Goal: Task Accomplishment & Management: Use online tool/utility

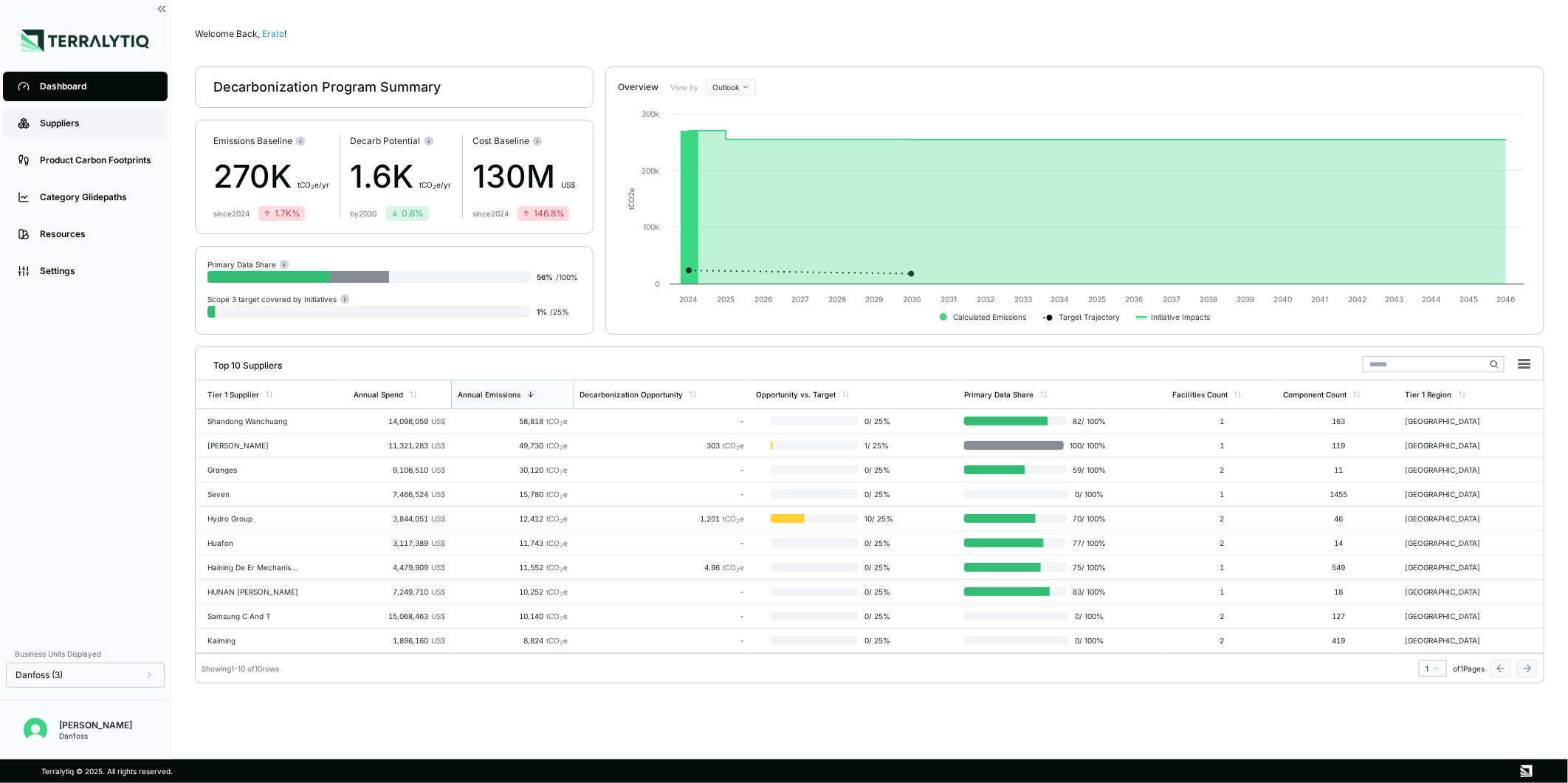
click at [67, 121] on div "Suppliers" at bounding box center [96, 123] width 113 height 11
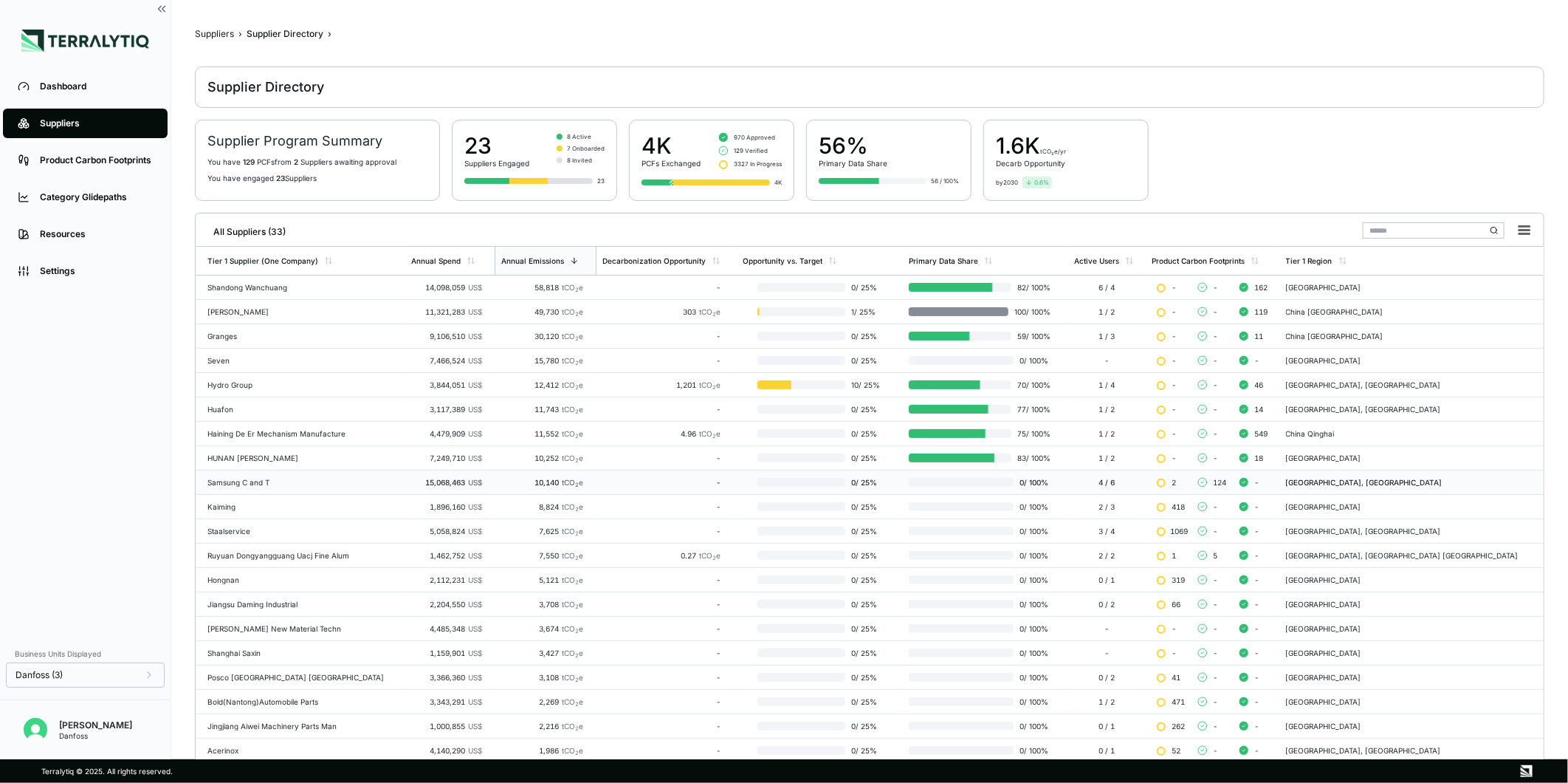
click at [279, 484] on div "Samsung C and T" at bounding box center [303, 482] width 192 height 9
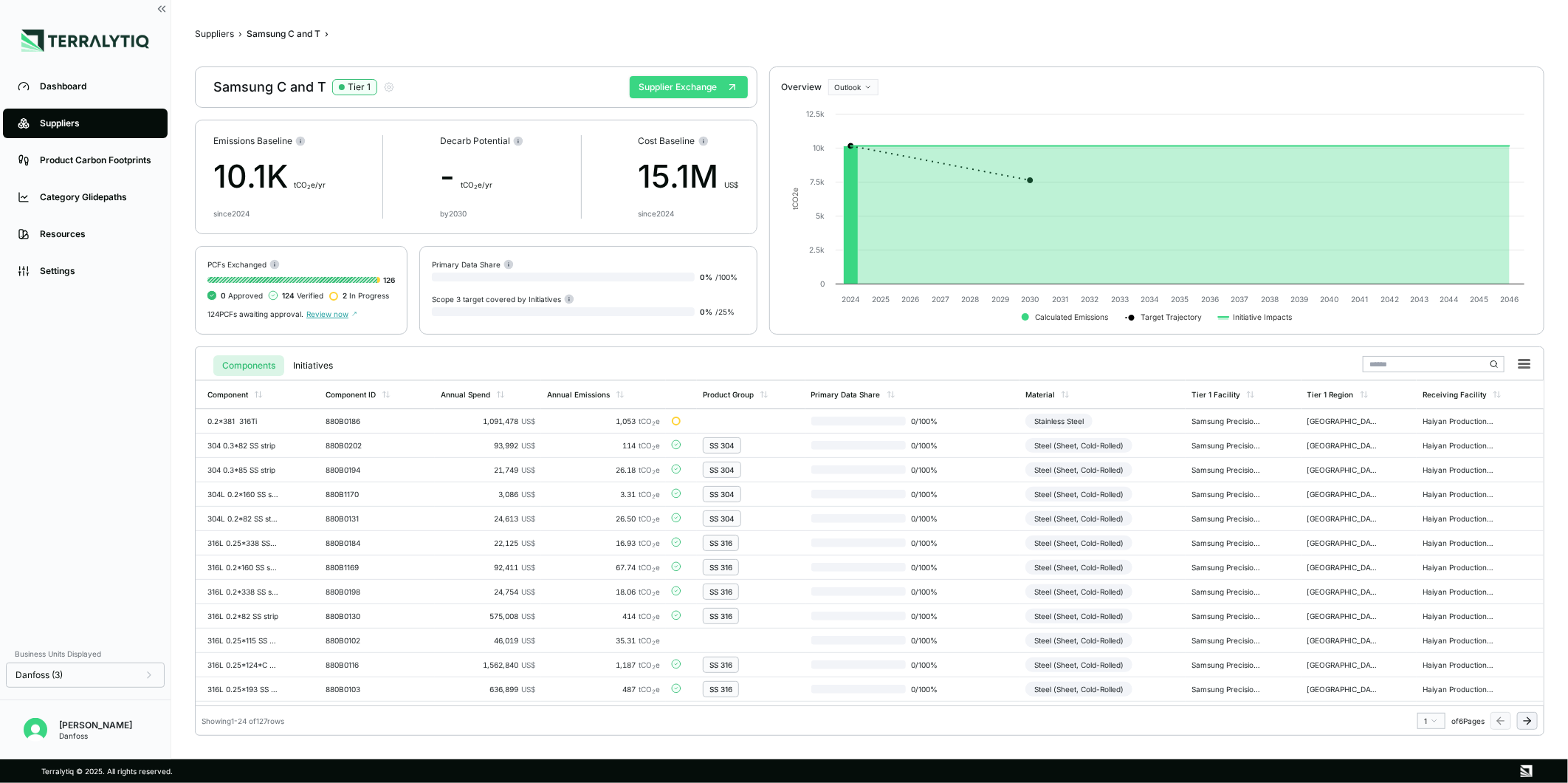
click at [672, 92] on button "Supplier Exchange" at bounding box center [689, 87] width 118 height 22
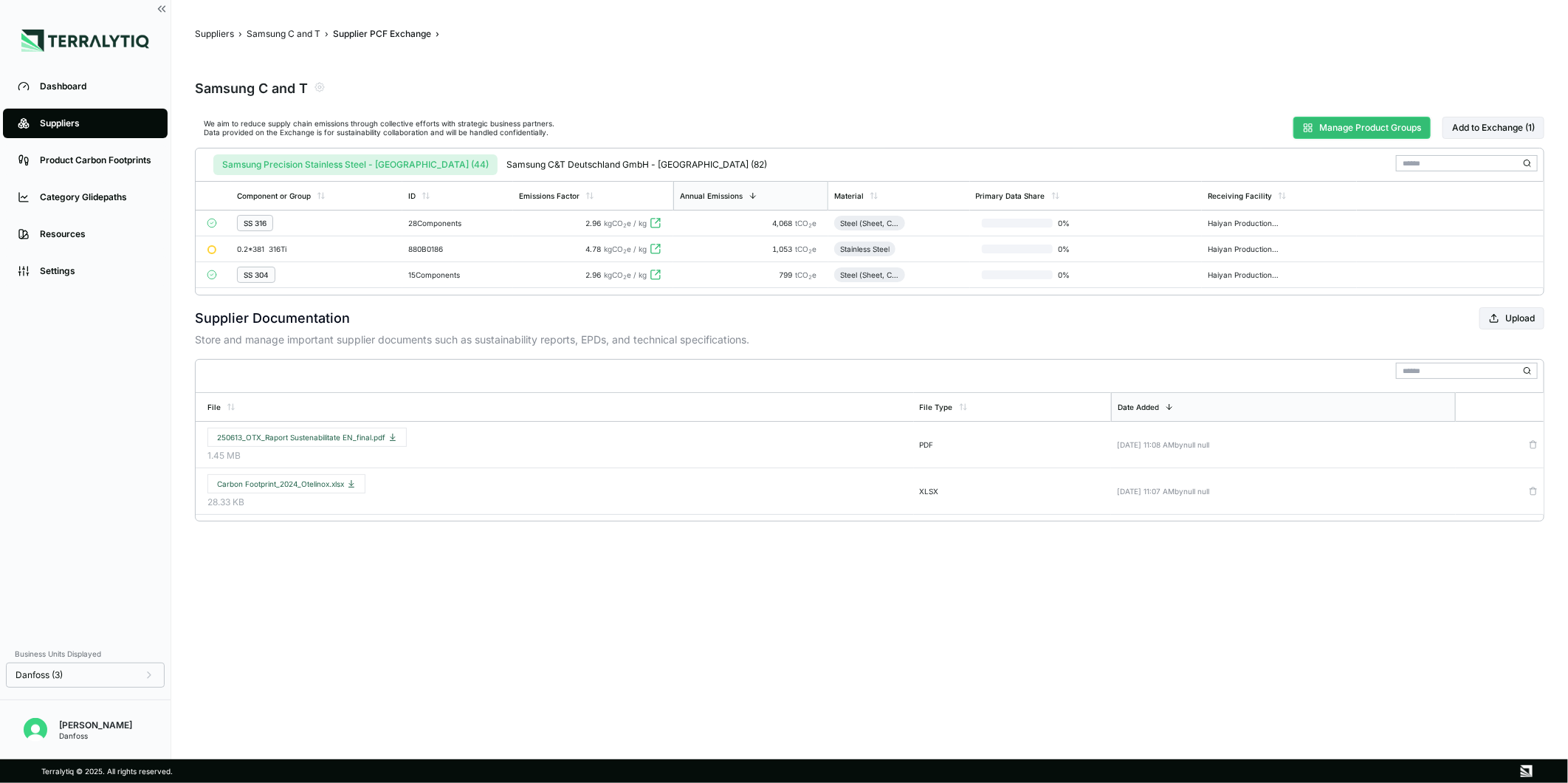
click at [1323, 129] on button "Manage Product Groups" at bounding box center [1362, 127] width 137 height 22
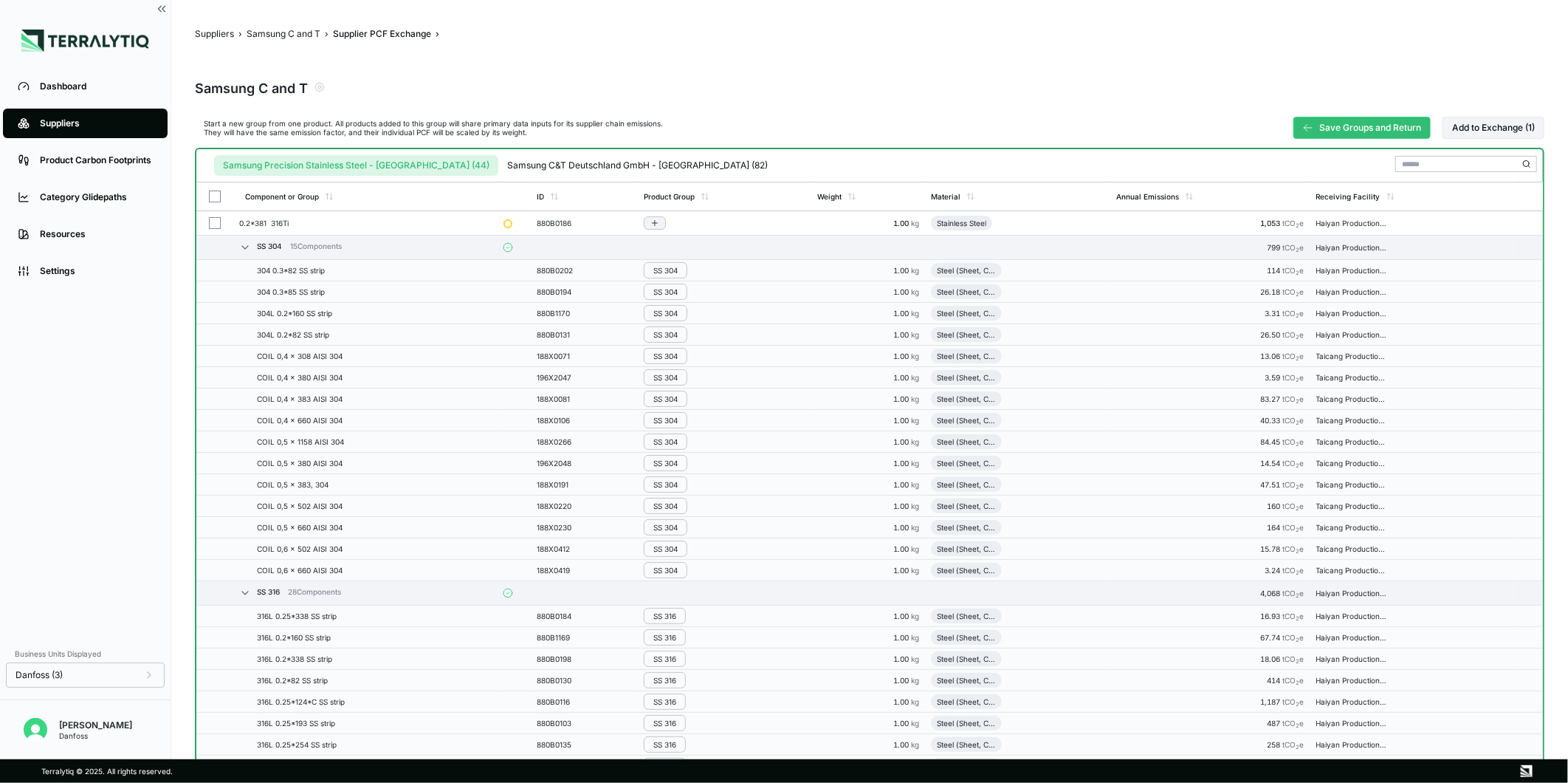
click at [220, 220] on div at bounding box center [214, 222] width 13 height 11
click at [1326, 163] on div "Group Multiple" at bounding box center [1331, 164] width 71 height 9
click at [1356, 210] on div "Add To SS 316" at bounding box center [1338, 216] width 93 height 16
click at [305, 39] on button "Samsung C and T" at bounding box center [284, 33] width 74 height 11
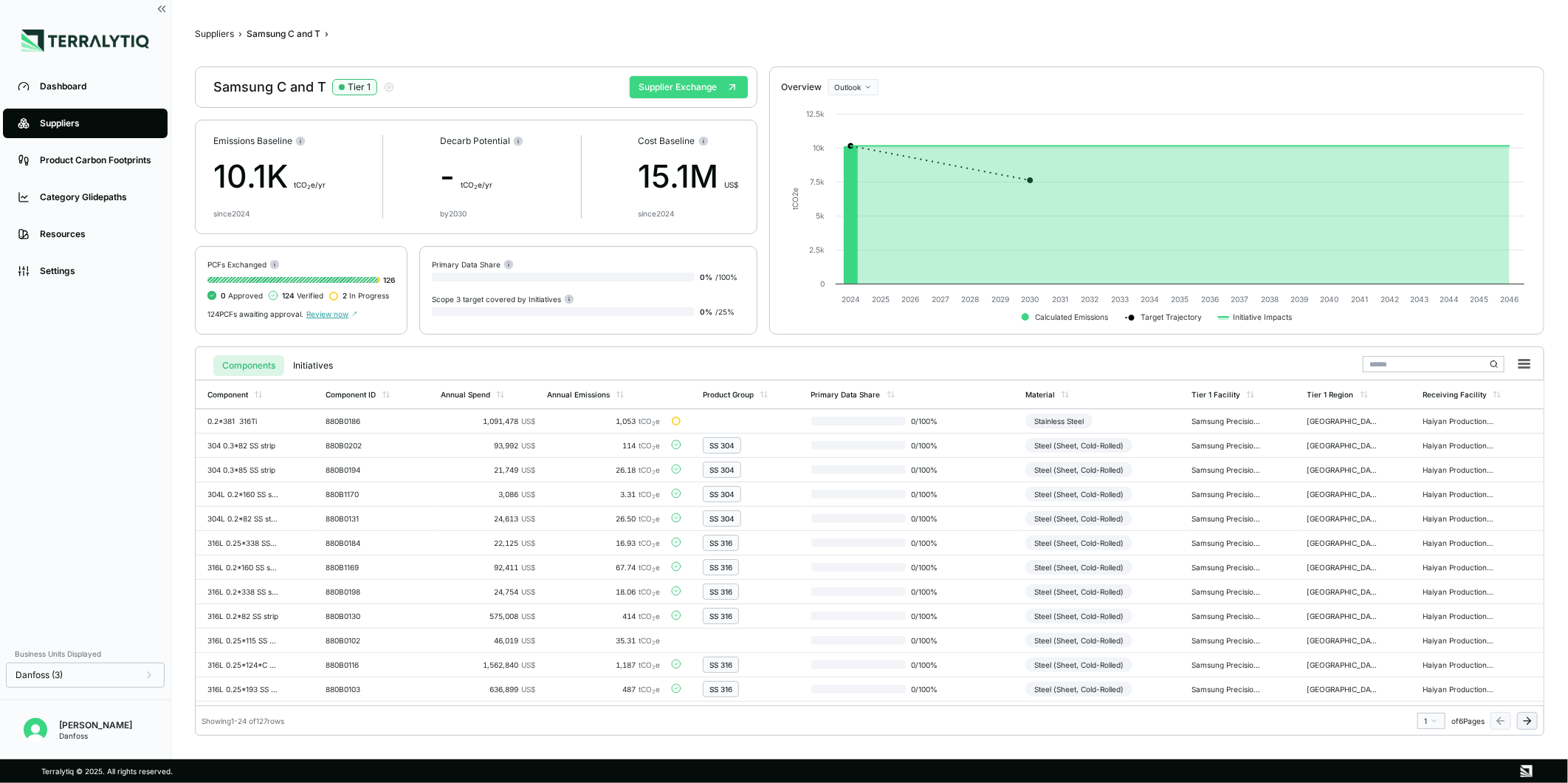
click at [650, 93] on button "Supplier Exchange" at bounding box center [689, 87] width 118 height 22
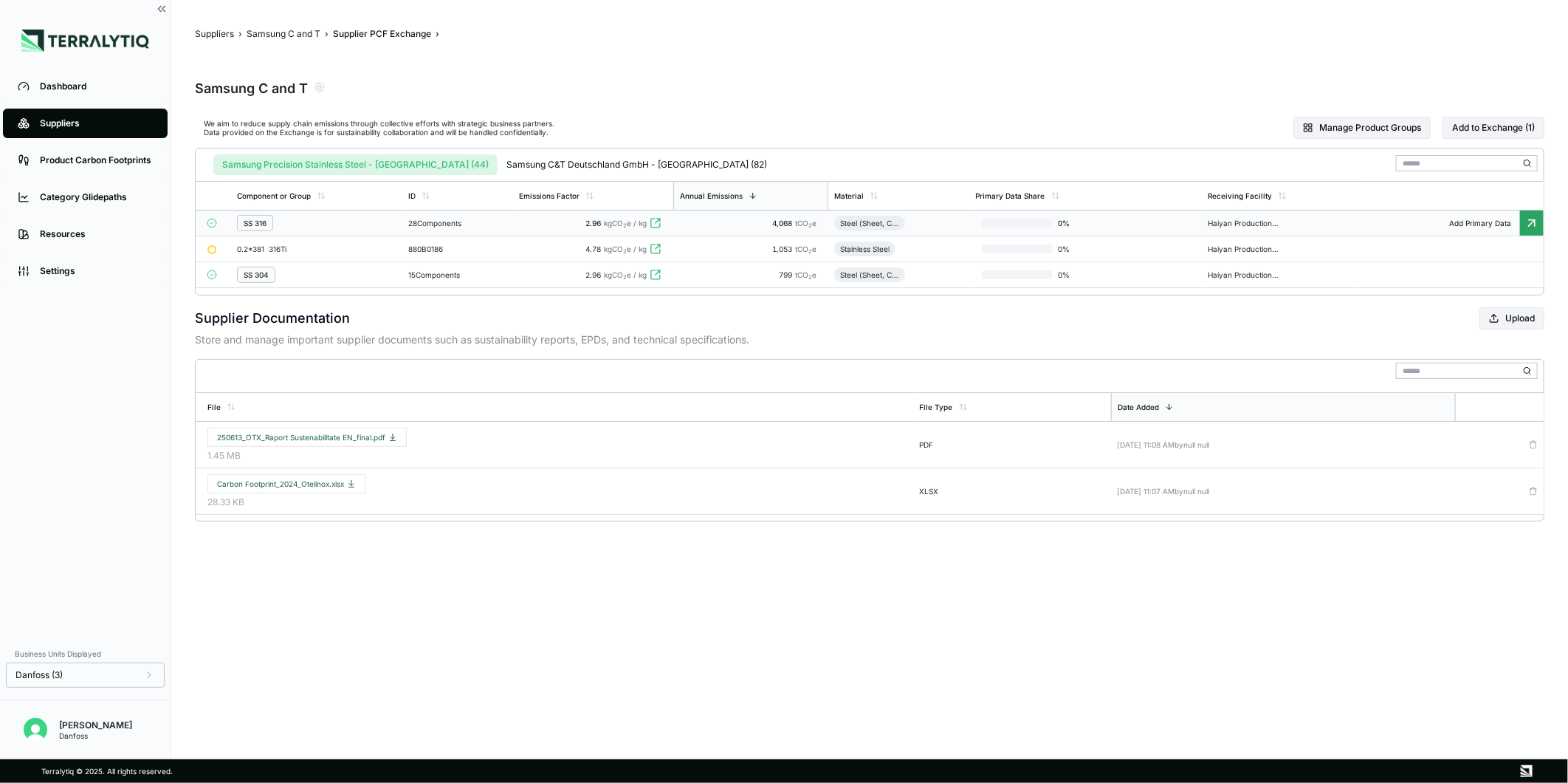
click at [473, 215] on td "28 Components" at bounding box center [458, 223] width 111 height 25
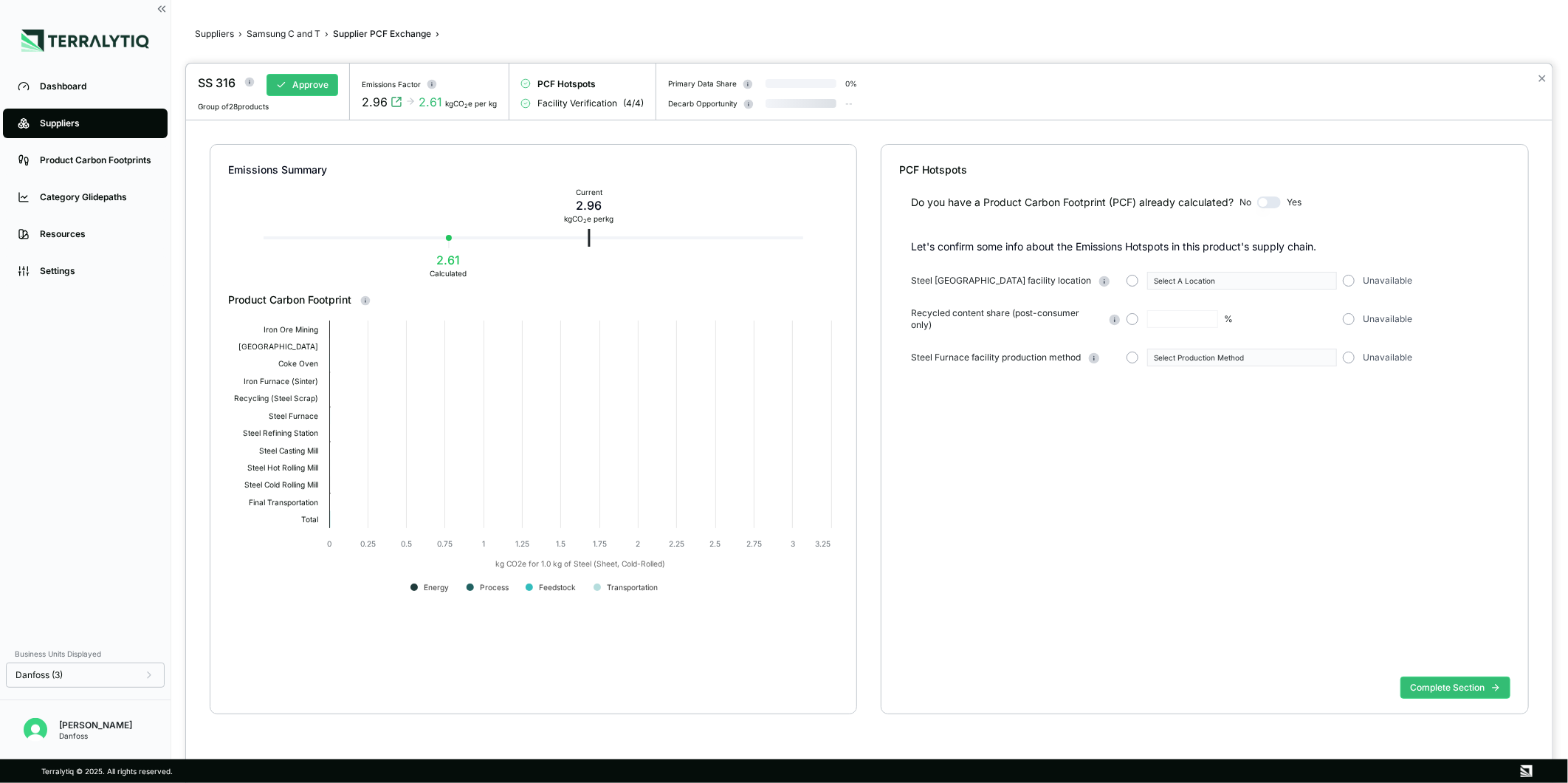
type input "**"
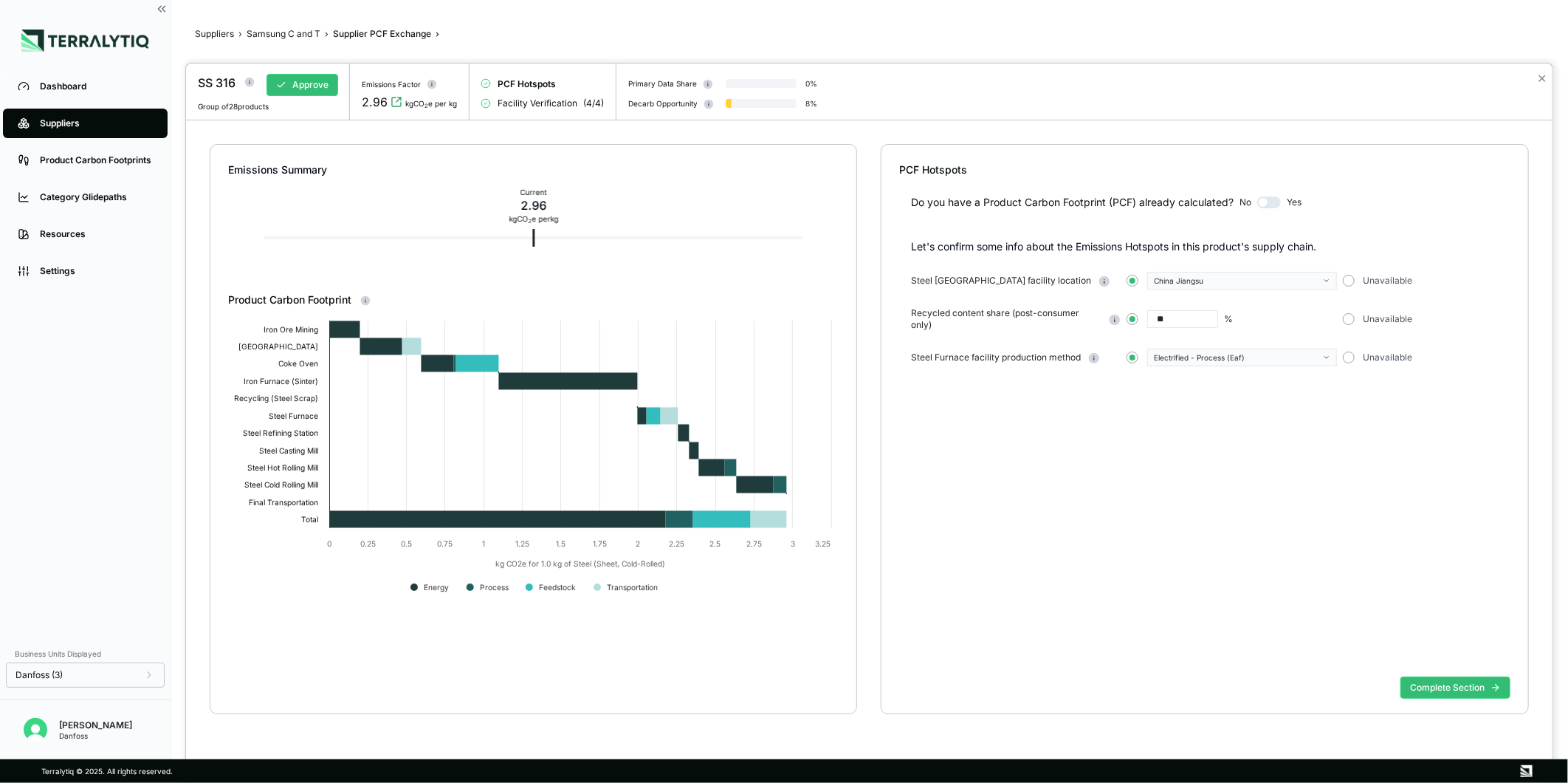
click at [301, 39] on div at bounding box center [784, 391] width 1568 height 783
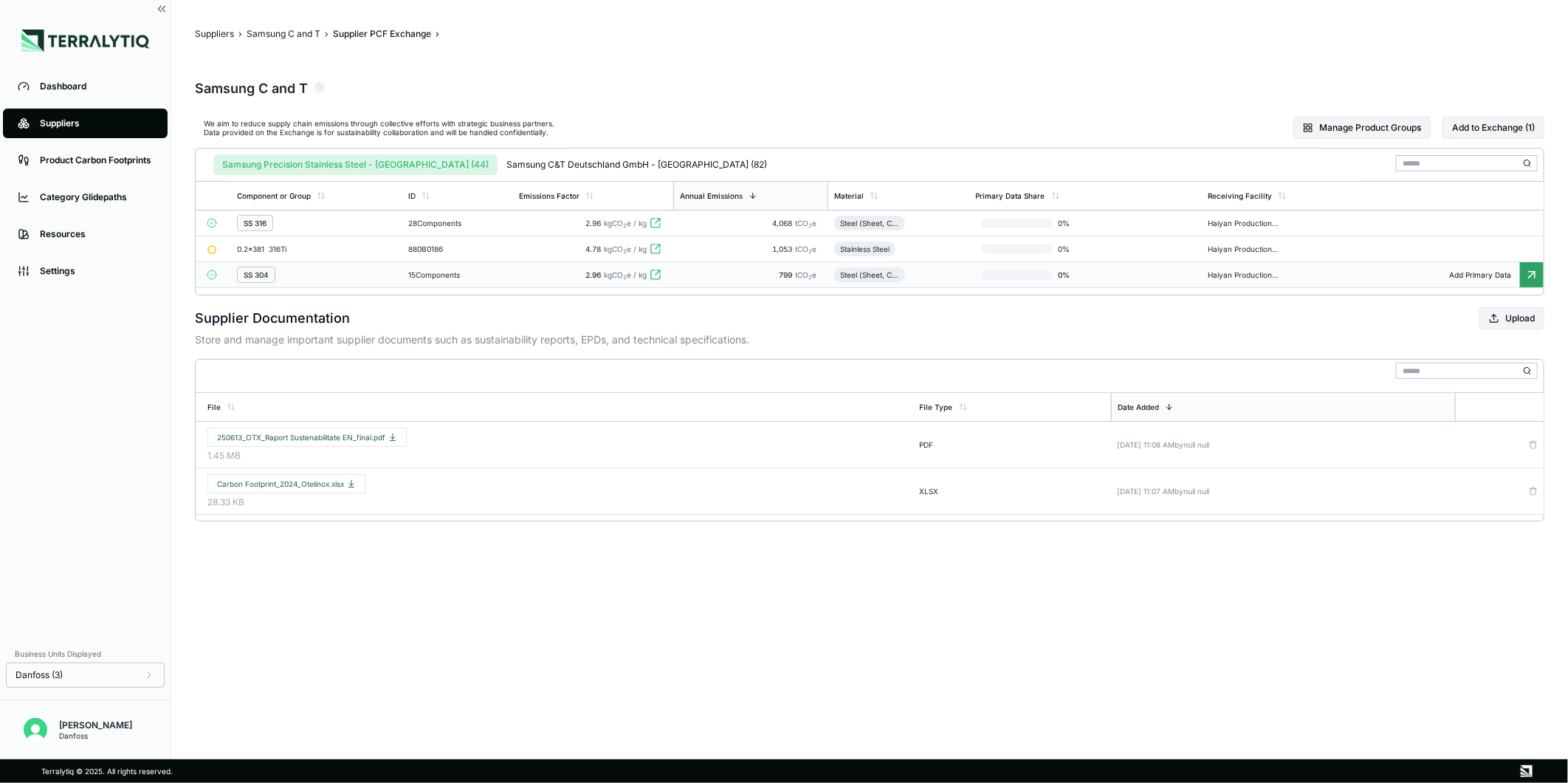
click at [356, 277] on div "SS 304" at bounding box center [317, 274] width 160 height 16
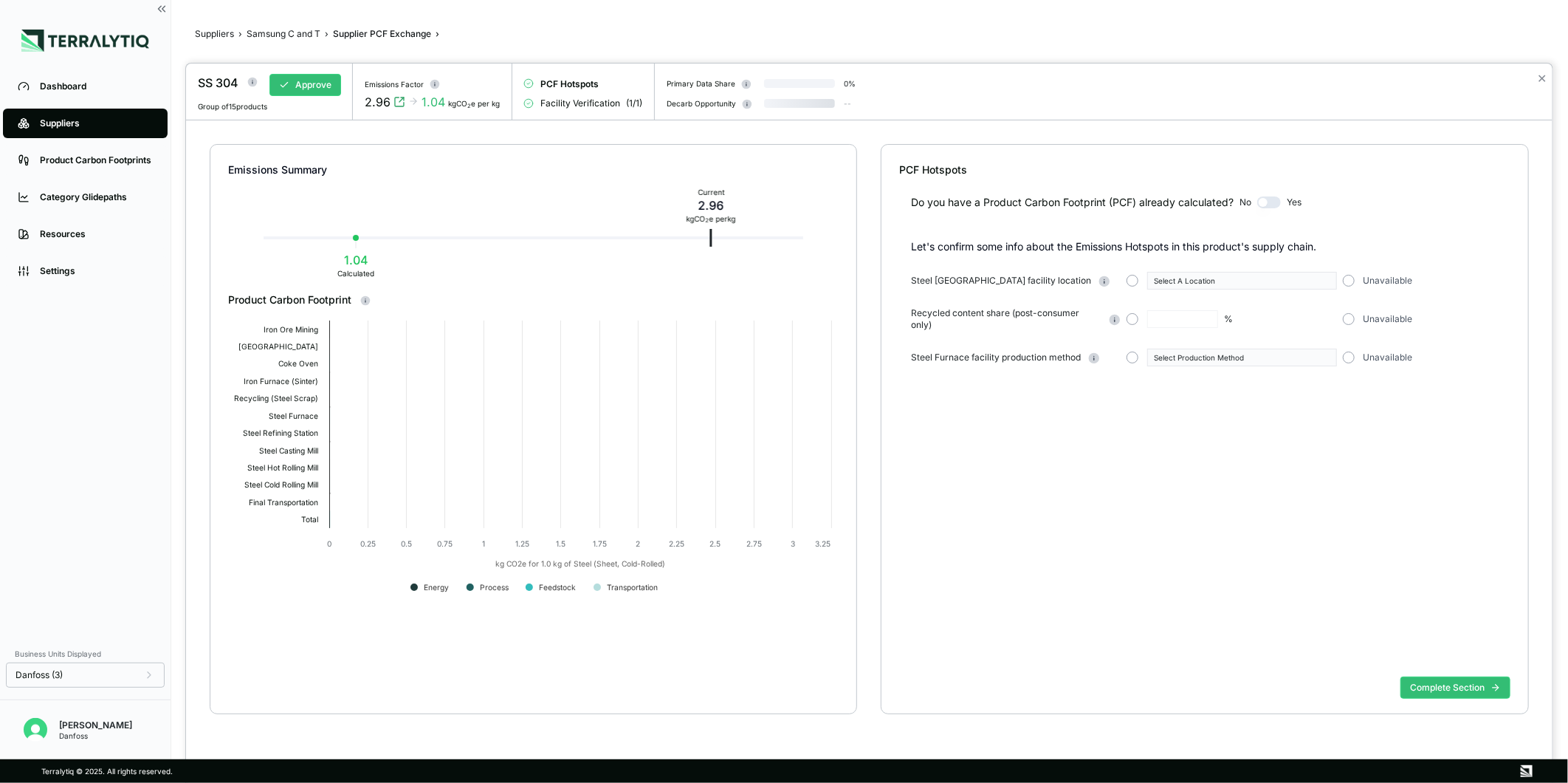
type input "**"
